Goal: Task Accomplishment & Management: Manage account settings

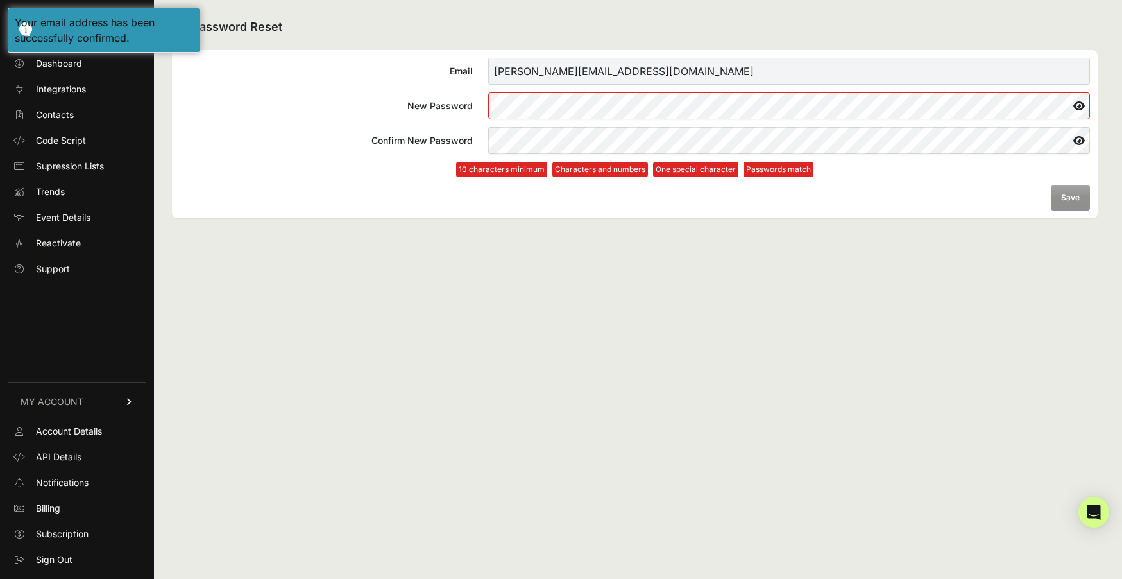
click at [927, 200] on form "Email [PERSON_NAME][EMAIL_ADDRESS][DOMAIN_NAME] New Password Confirm New Passwo…" at bounding box center [635, 134] width 910 height 153
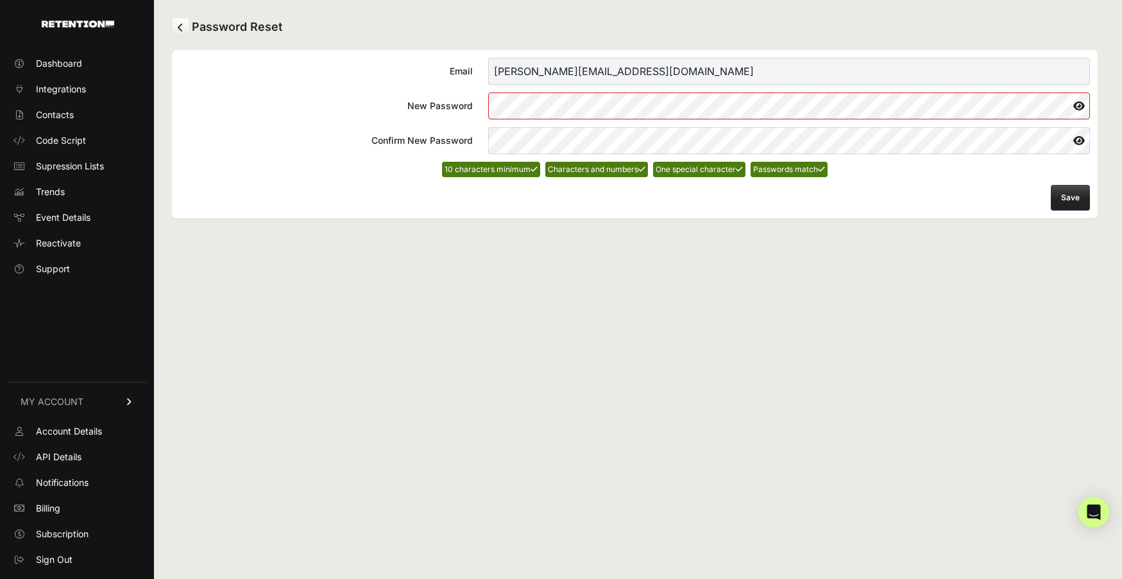
click at [1008, 188] on form "Email [PERSON_NAME][EMAIL_ADDRESS][DOMAIN_NAME] New Password Confirm New Passwo…" at bounding box center [635, 134] width 910 height 153
click at [1078, 192] on button "Save" at bounding box center [1070, 198] width 39 height 26
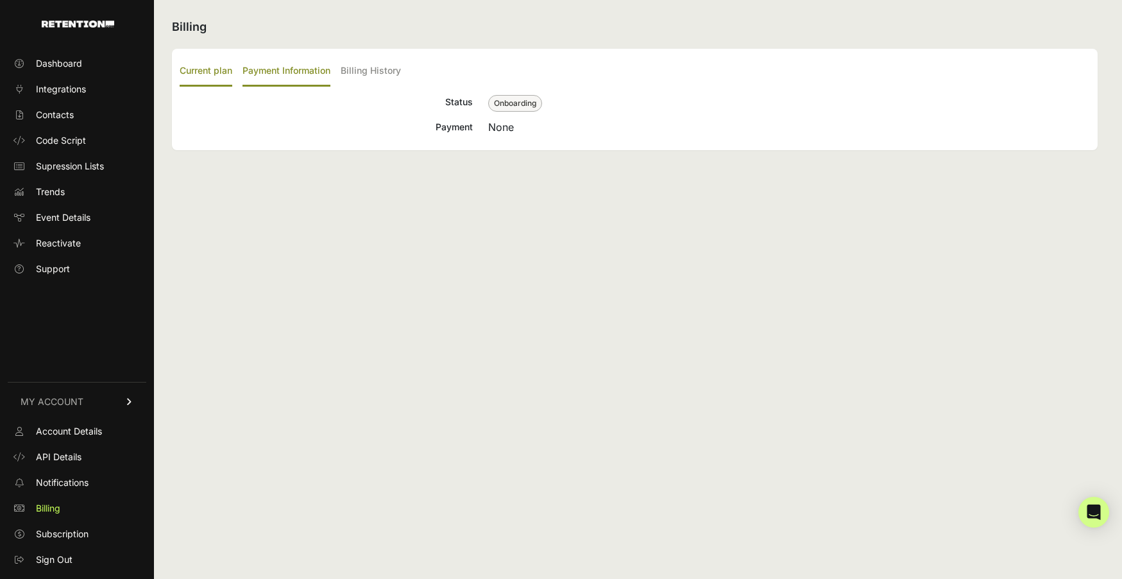
click at [272, 74] on label "Payment Information" at bounding box center [286, 71] width 88 height 30
click at [0, 0] on input "Payment Information" at bounding box center [0, 0] width 0 height 0
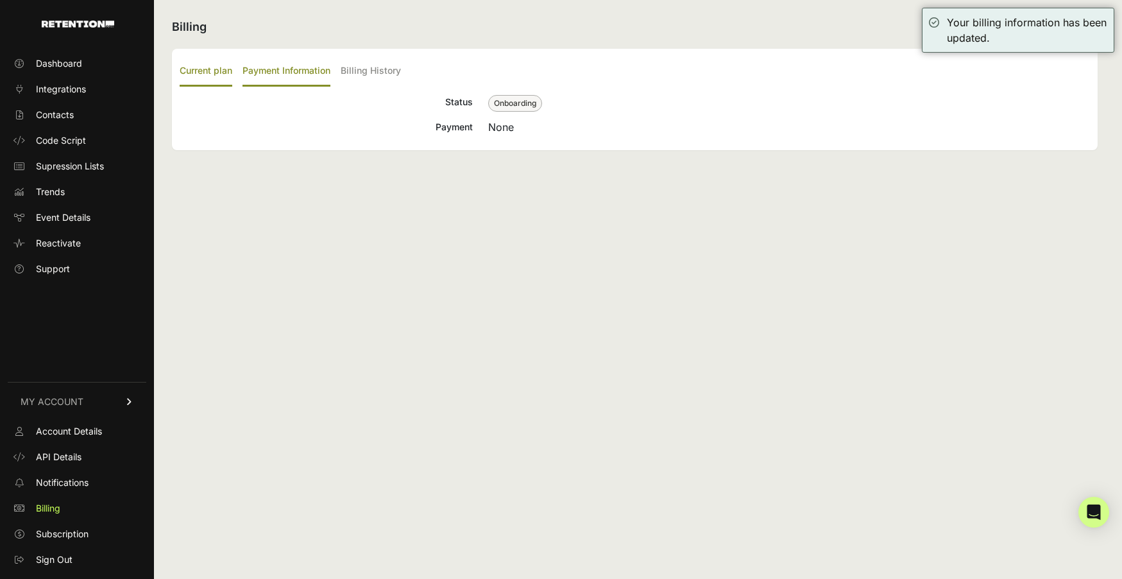
click at [316, 74] on label "Payment Information" at bounding box center [286, 71] width 88 height 30
click at [0, 0] on input "Payment Information" at bounding box center [0, 0] width 0 height 0
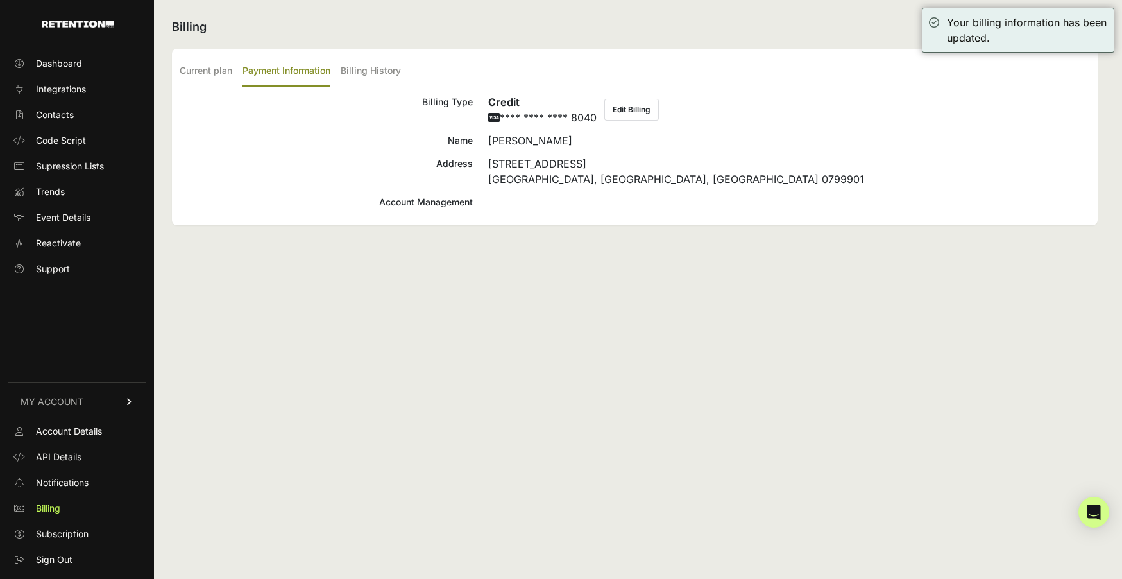
click at [632, 110] on button "Edit Billing" at bounding box center [631, 110] width 55 height 22
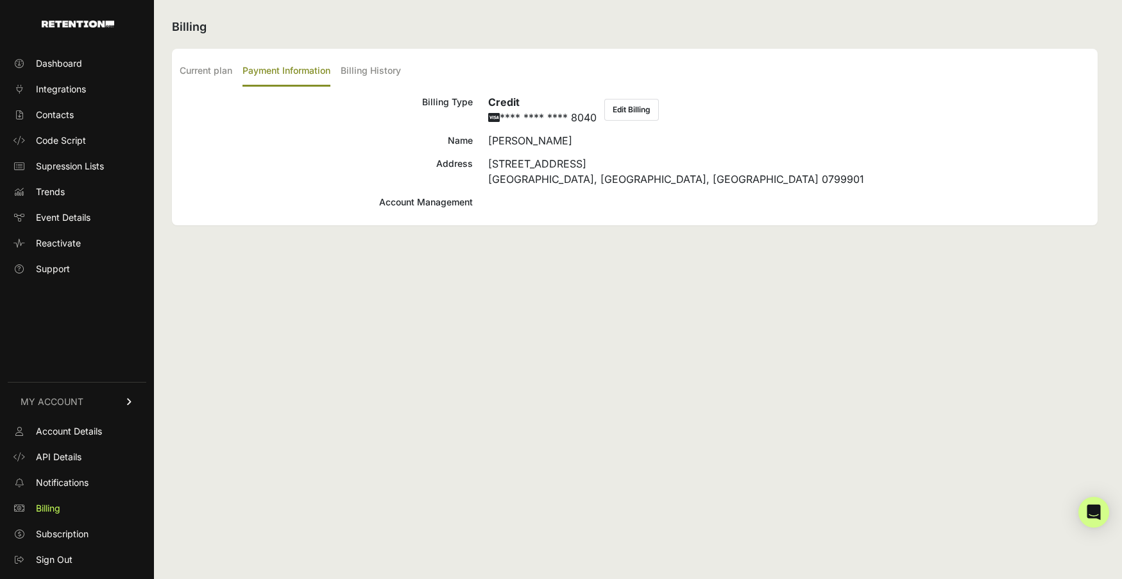
click at [649, 160] on div "[STREET_ADDRESS]" at bounding box center [789, 171] width 602 height 31
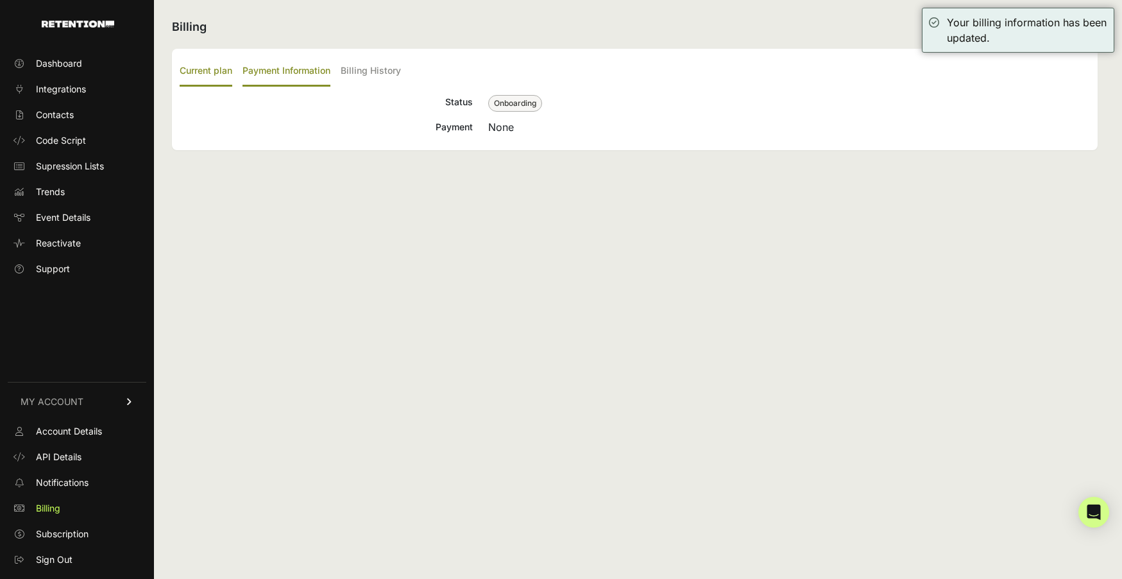
click at [293, 67] on label "Payment Information" at bounding box center [286, 71] width 88 height 30
click at [0, 0] on input "Payment Information" at bounding box center [0, 0] width 0 height 0
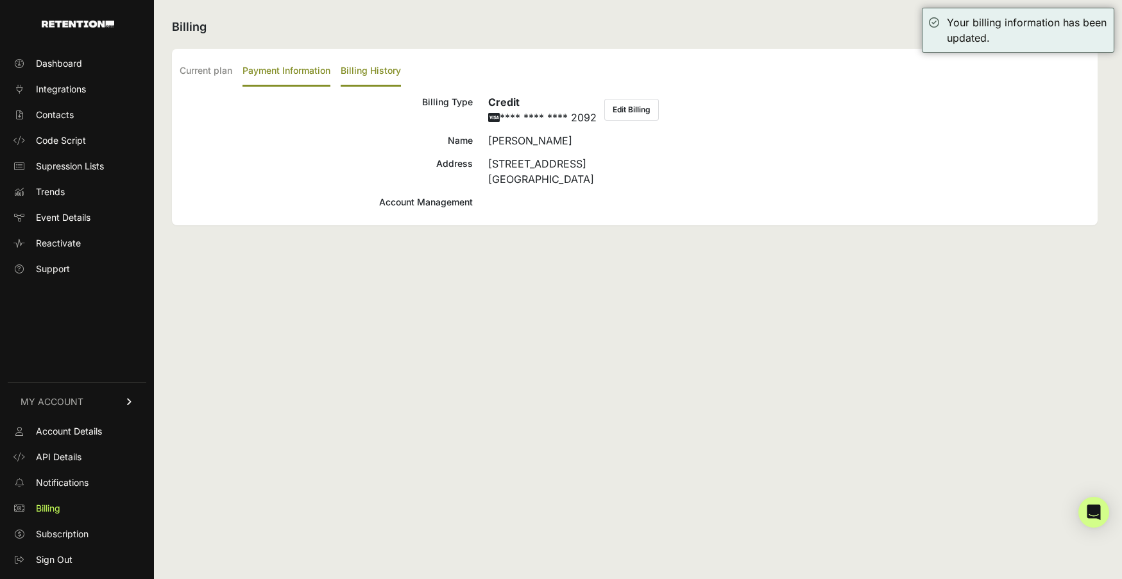
click at [390, 74] on label "Billing History" at bounding box center [371, 71] width 60 height 30
click at [0, 0] on input "Billing History" at bounding box center [0, 0] width 0 height 0
